Goal: Information Seeking & Learning: Compare options

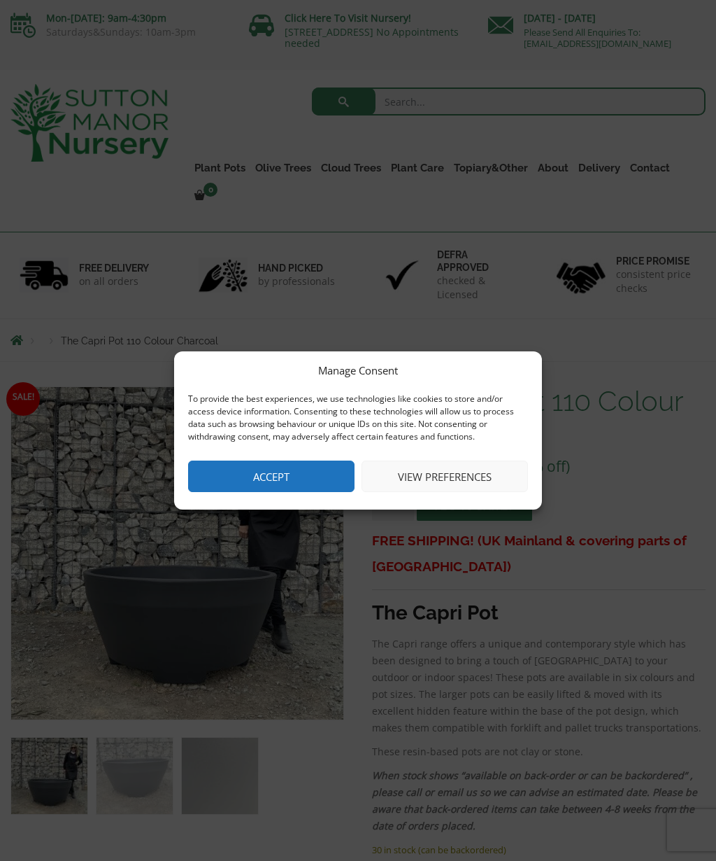
click at [303, 476] on button "Accept" at bounding box center [271, 475] width 167 height 31
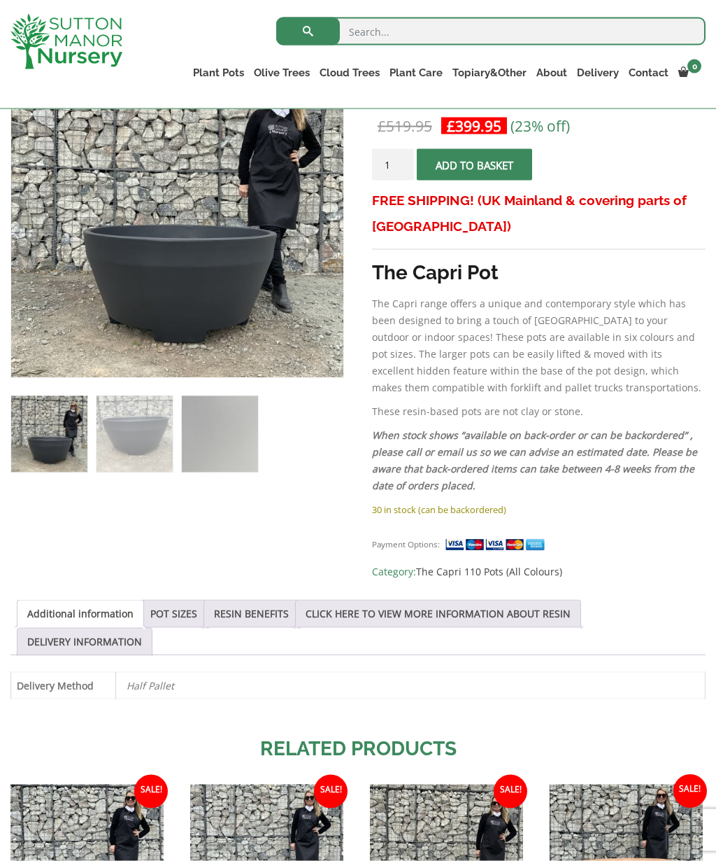
scroll to position [288, 0]
click at [190, 615] on link "POT SIZES" at bounding box center [173, 613] width 47 height 27
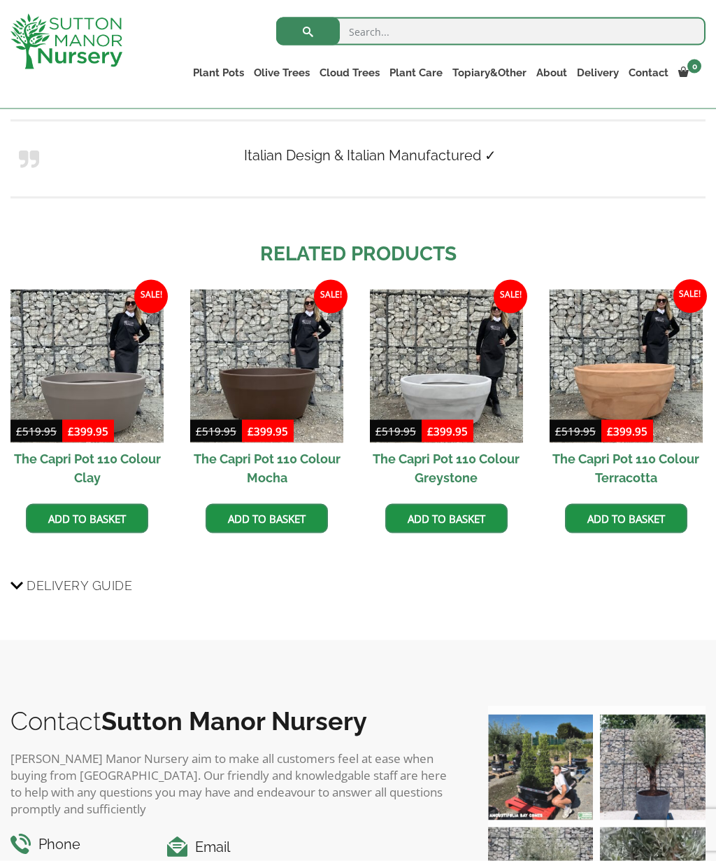
scroll to position [1176, 0]
click at [651, 388] on img at bounding box center [626, 365] width 153 height 153
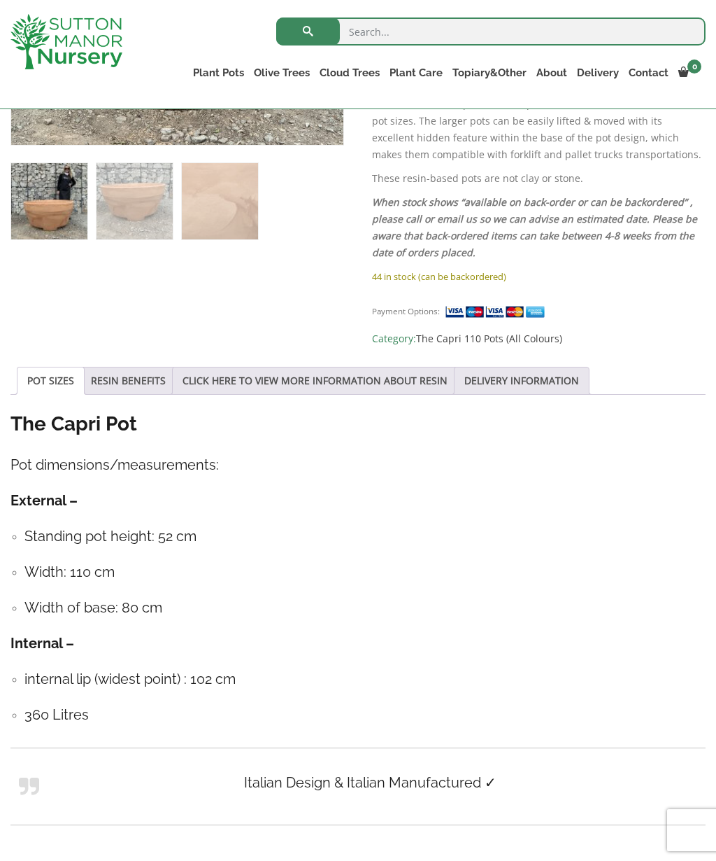
scroll to position [516, 0]
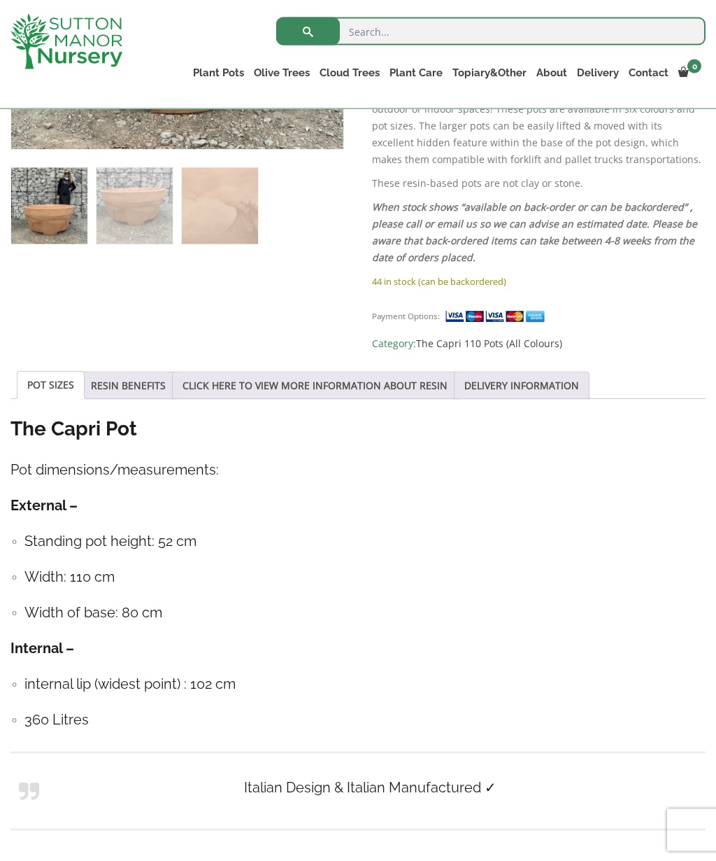
click at [57, 386] on link "POT SIZES" at bounding box center [50, 385] width 47 height 27
click at [150, 388] on link "RESIN BENEFITS" at bounding box center [128, 385] width 75 height 27
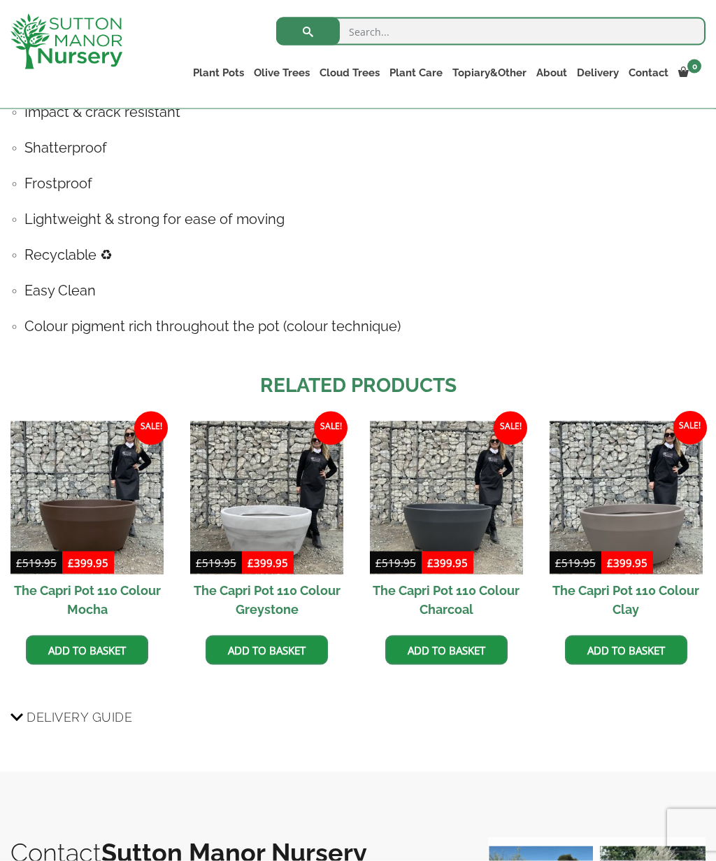
scroll to position [884, 0]
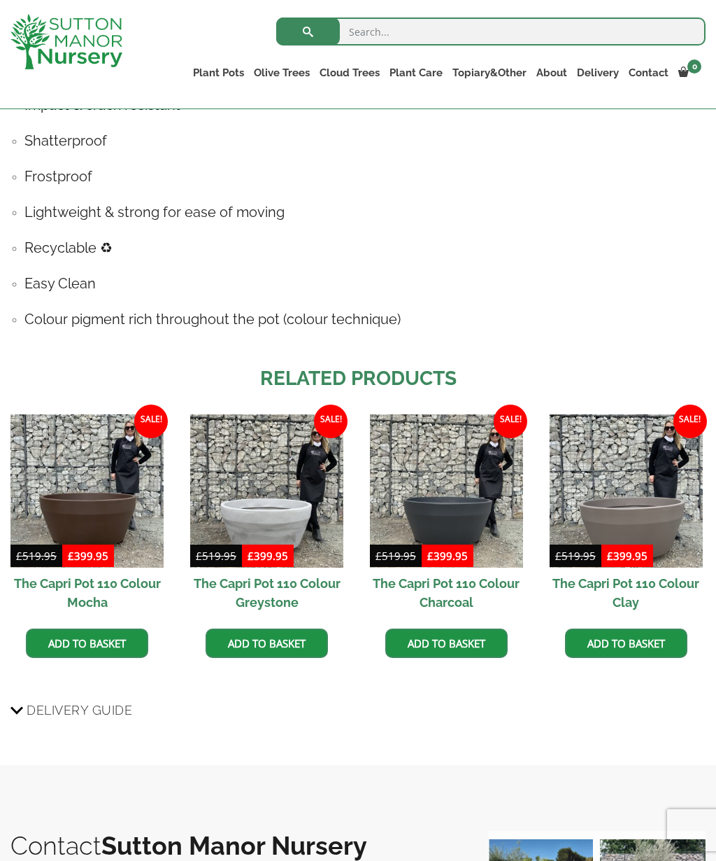
click at [86, 501] on img at bounding box center [86, 490] width 153 height 153
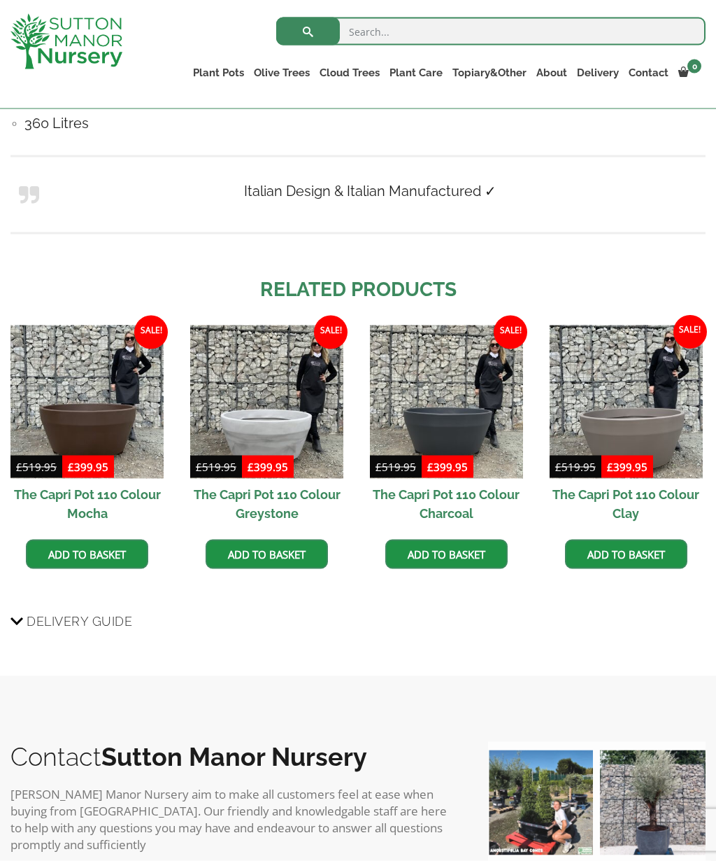
scroll to position [1112, 0]
click at [470, 431] on img at bounding box center [446, 401] width 153 height 153
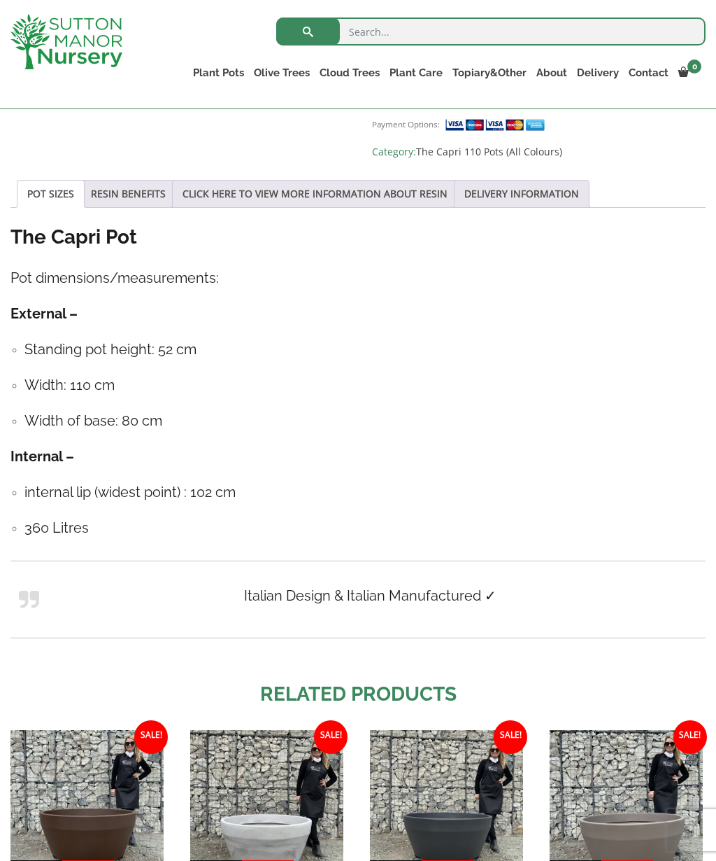
scroll to position [707, 0]
click at [0, 0] on link "Ligustrums" at bounding box center [0, 0] width 0 height 0
click at [0, 0] on link "Ilex Crenata" at bounding box center [0, 0] width 0 height 0
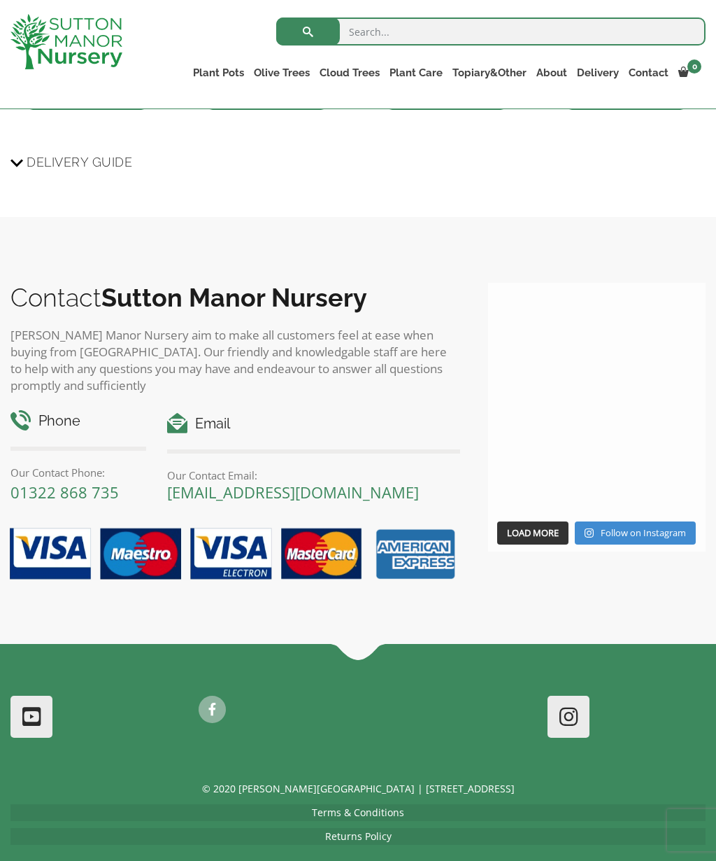
scroll to position [1231, 0]
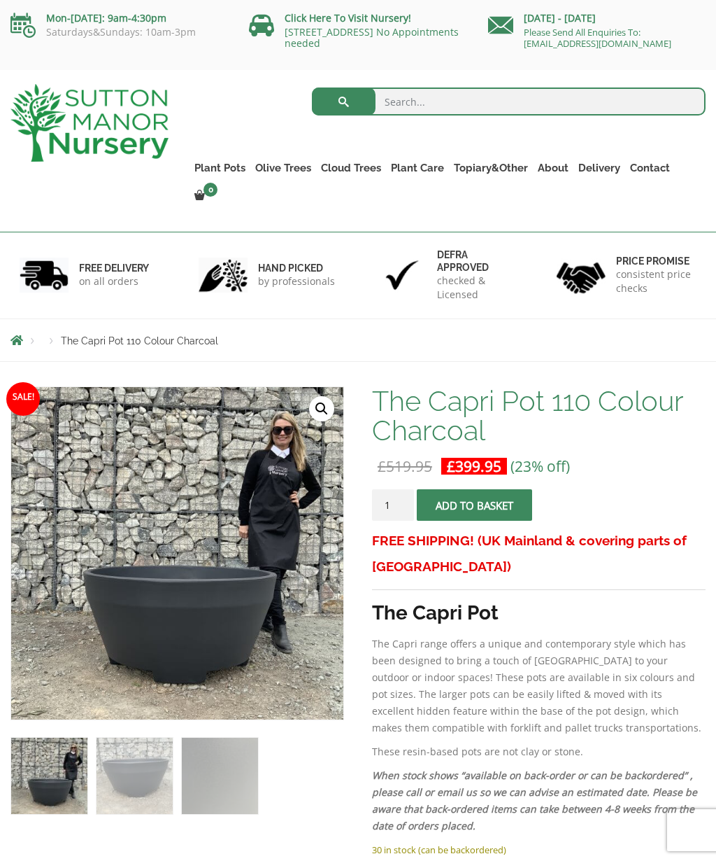
click at [141, 589] on img at bounding box center [361, 737] width 700 height 700
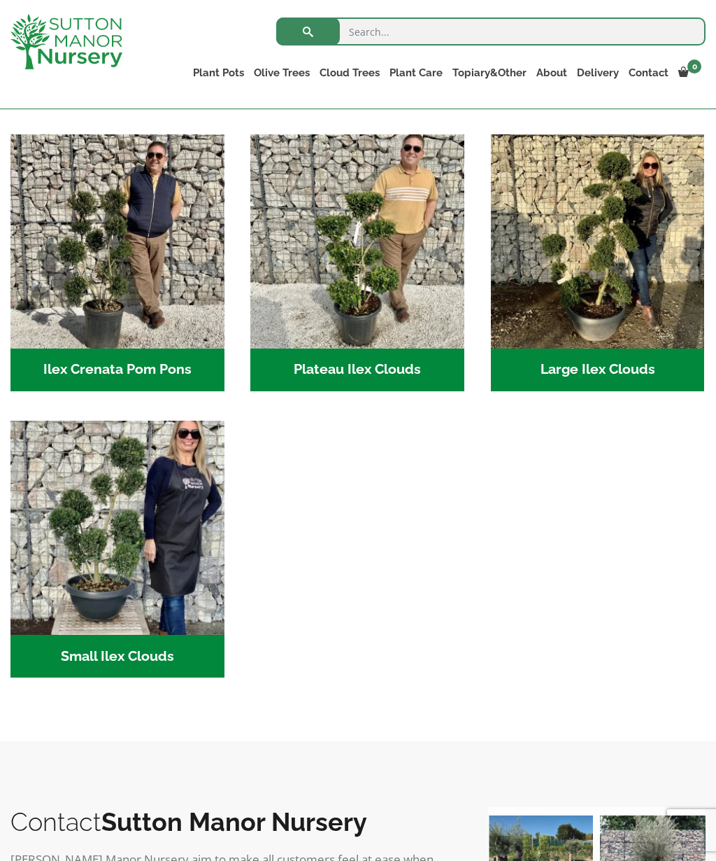
scroll to position [288, 0]
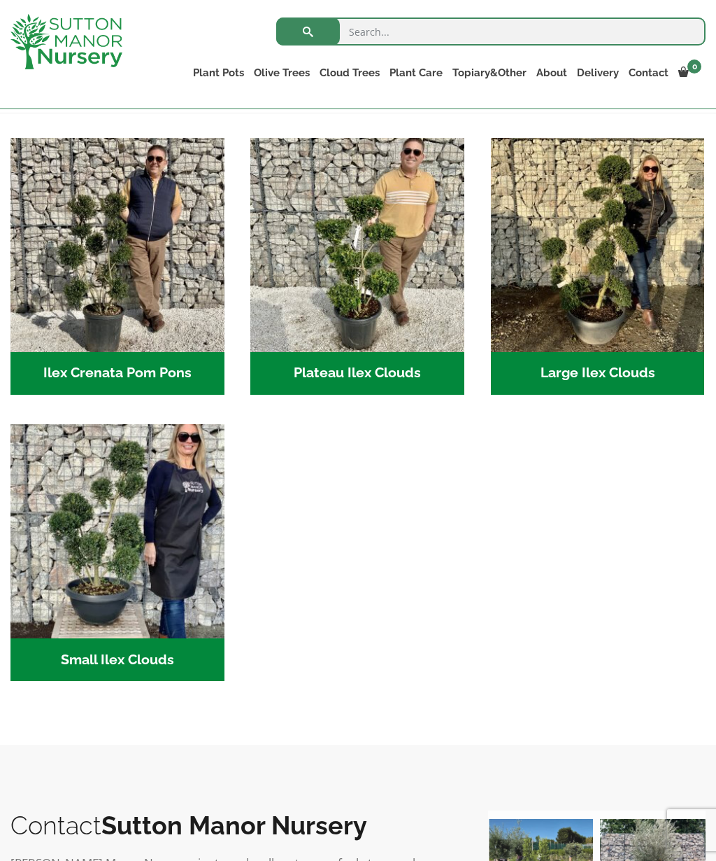
click at [0, 0] on link "Laurus Nobilis Bay Trees" at bounding box center [0, 0] width 0 height 0
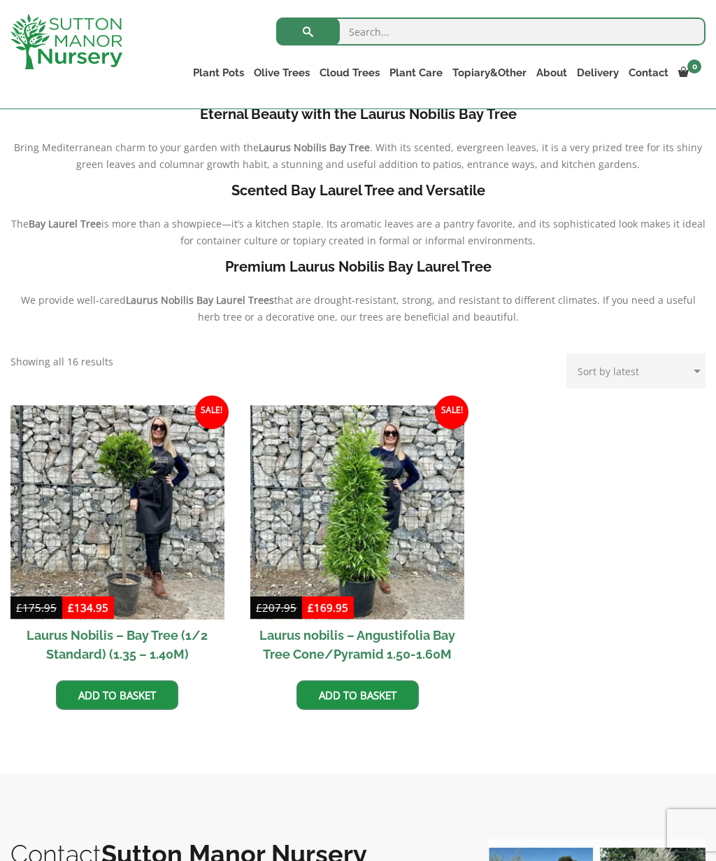
scroll to position [299, 0]
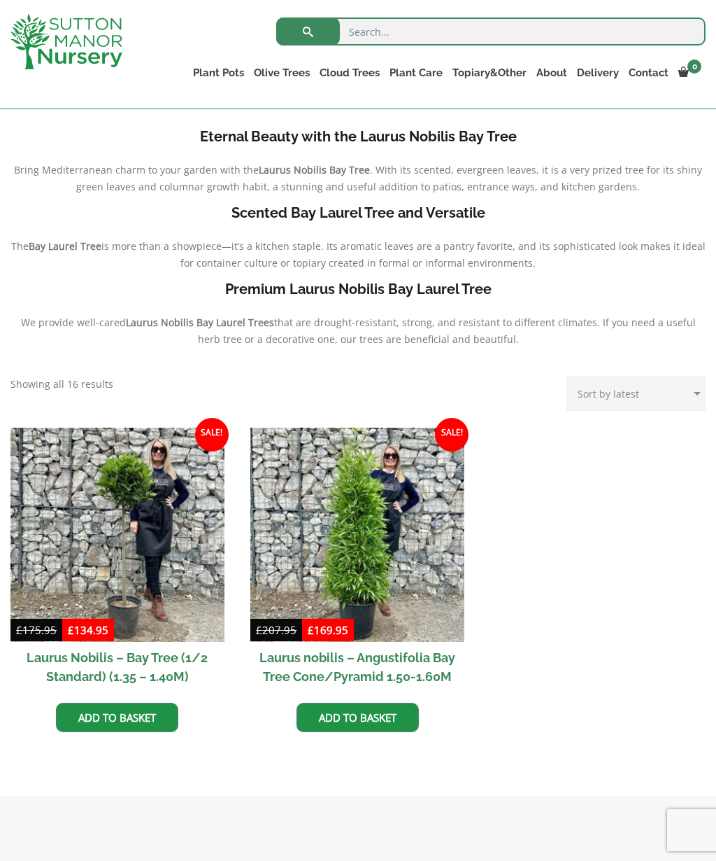
click at [0, 0] on link "Taxus Baccata (Yew)" at bounding box center [0, 0] width 0 height 0
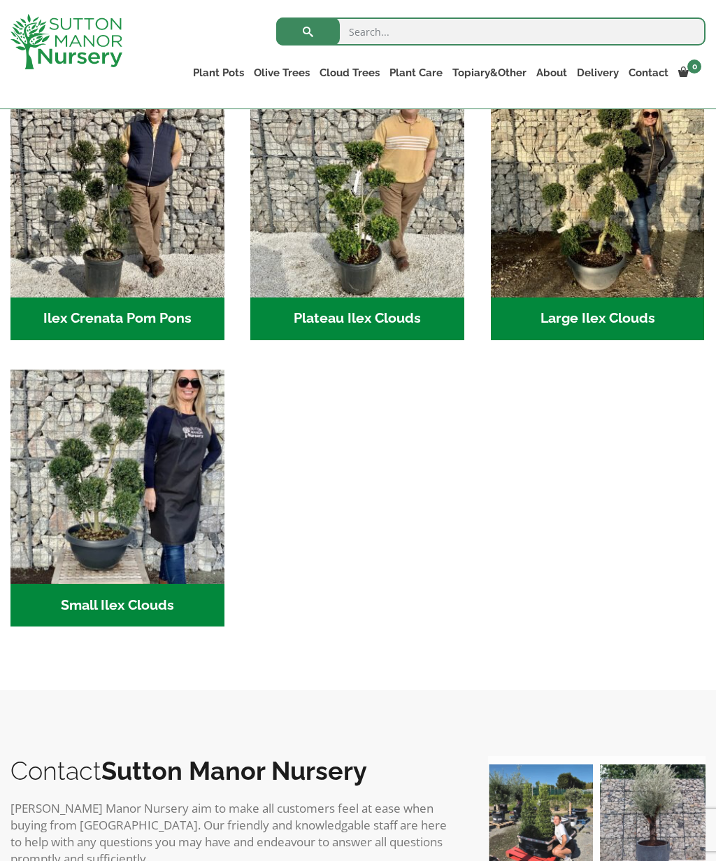
scroll to position [236, 0]
